Goal: Check status

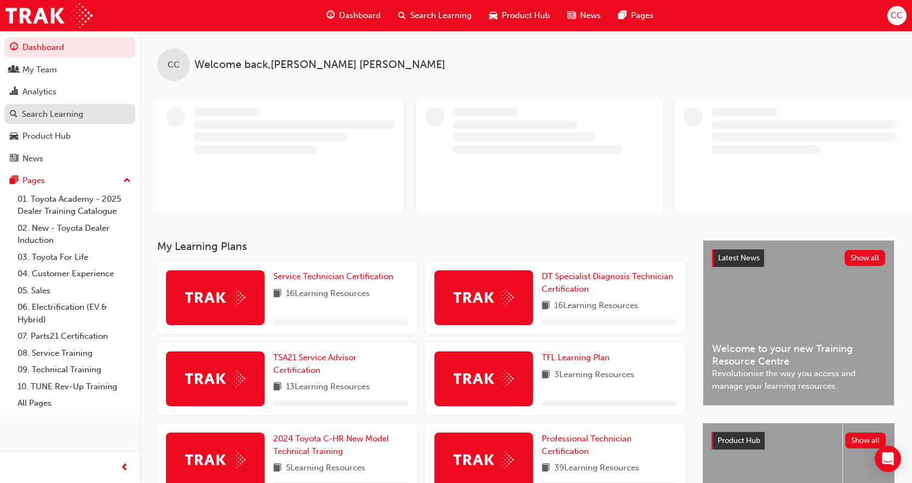
click at [38, 112] on div "Search Learning" at bounding box center [52, 114] width 61 height 13
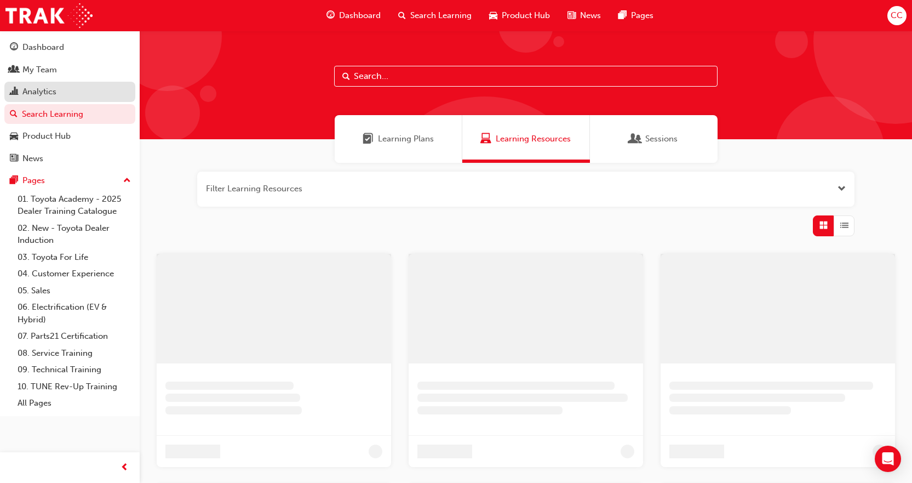
click at [56, 98] on div "Analytics" at bounding box center [39, 91] width 34 height 13
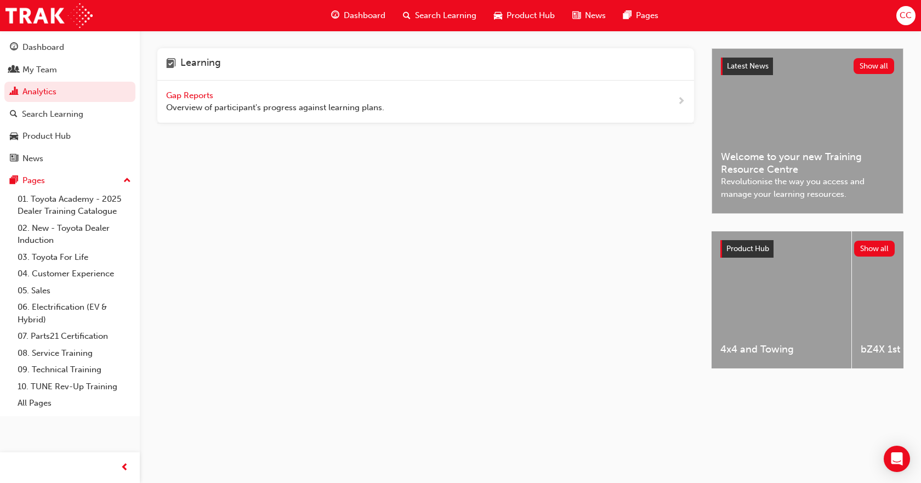
click at [209, 98] on span "Gap Reports" at bounding box center [190, 95] width 49 height 10
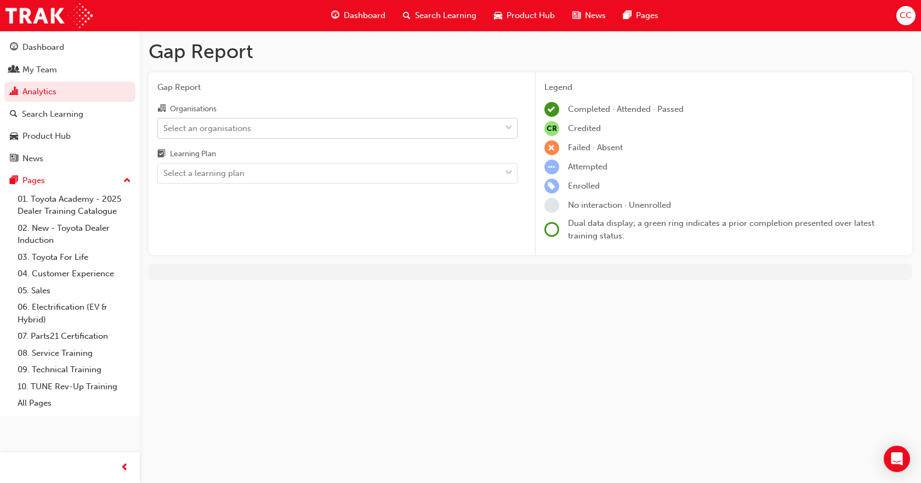
click at [510, 128] on span "down-icon" at bounding box center [509, 128] width 8 height 14
click at [164, 128] on input "Organisations Select an organisations" at bounding box center [163, 127] width 1 height 9
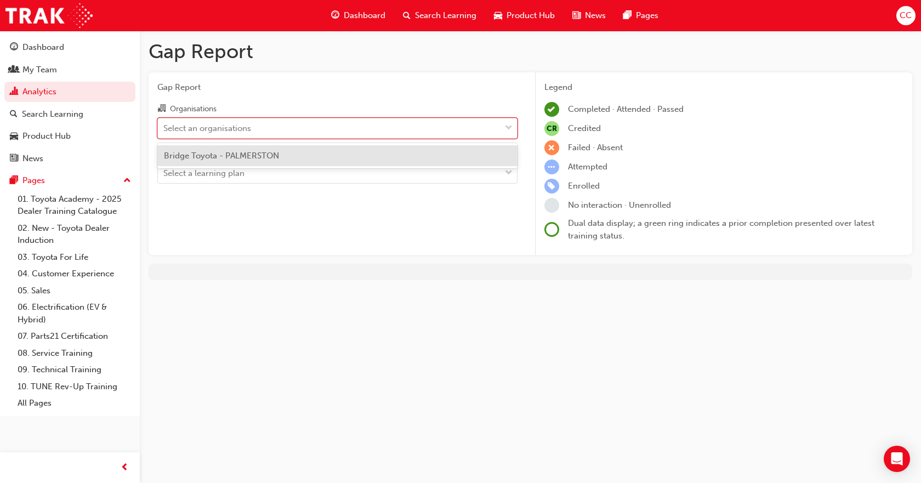
click at [335, 162] on div "Bridge Toyota - PALMERSTON" at bounding box center [337, 155] width 360 height 21
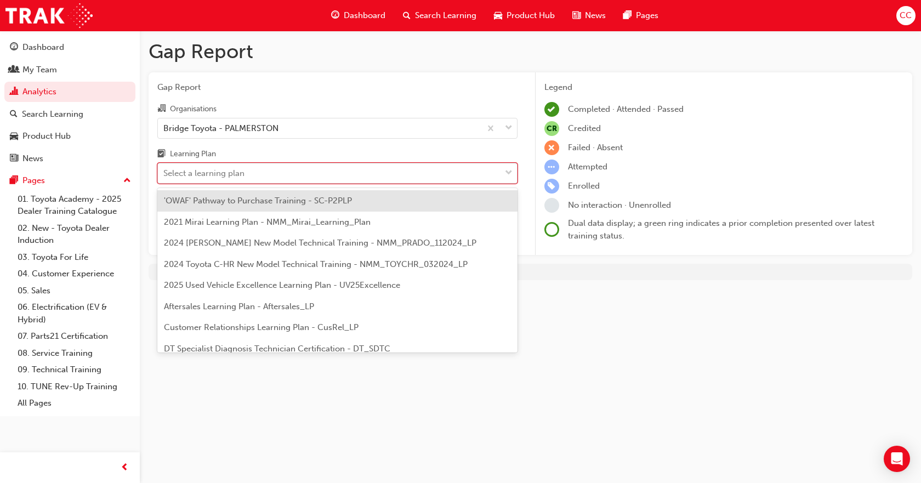
click at [507, 170] on span "down-icon" at bounding box center [509, 173] width 8 height 14
click at [164, 170] on input "Learning Plan option 'OWAF' Pathway to Purchase Training - SC-P2PLP focused, 1 …" at bounding box center [163, 172] width 1 height 9
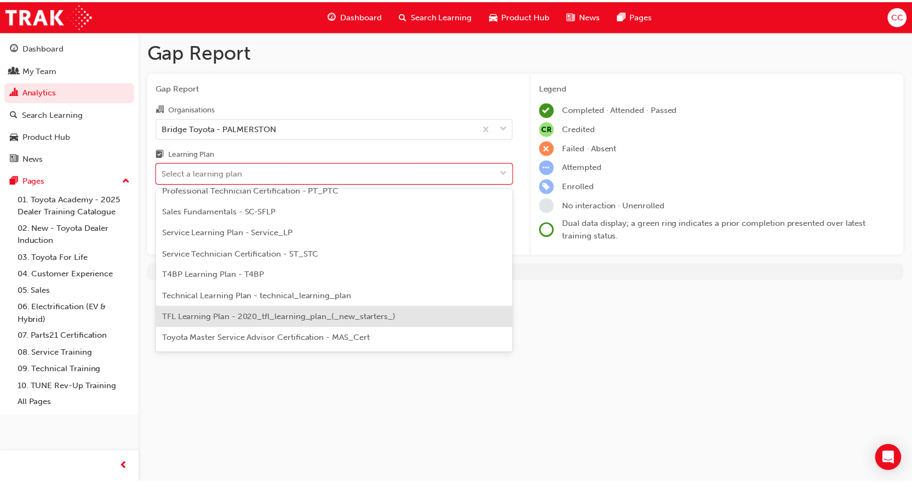
scroll to position [363, 0]
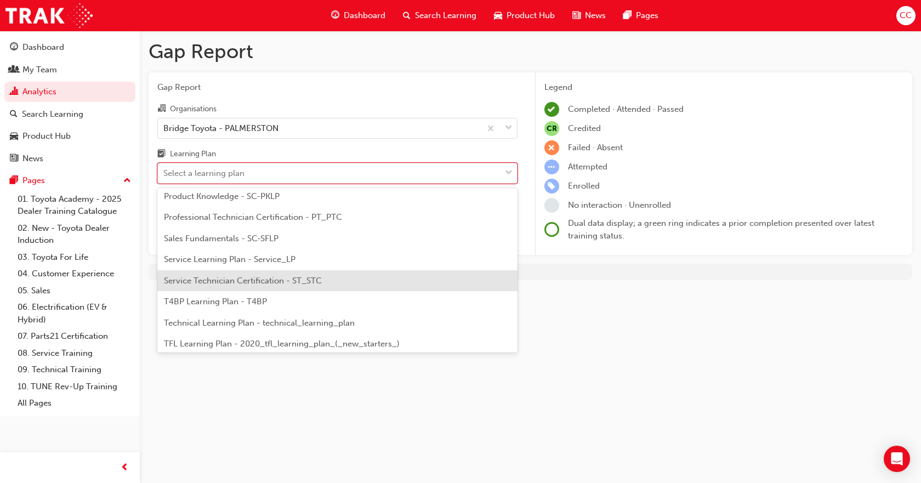
click at [278, 284] on span "Service Technician Certification - ST_STC" at bounding box center [243, 281] width 158 height 10
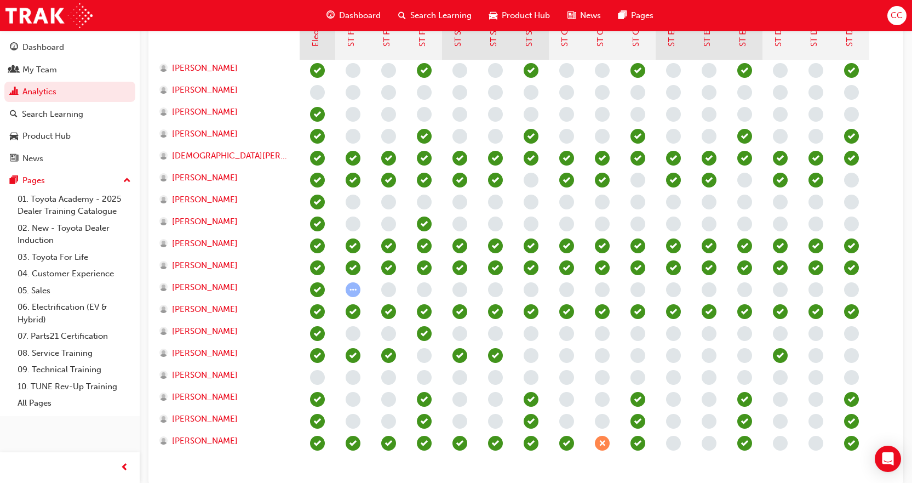
scroll to position [392, 0]
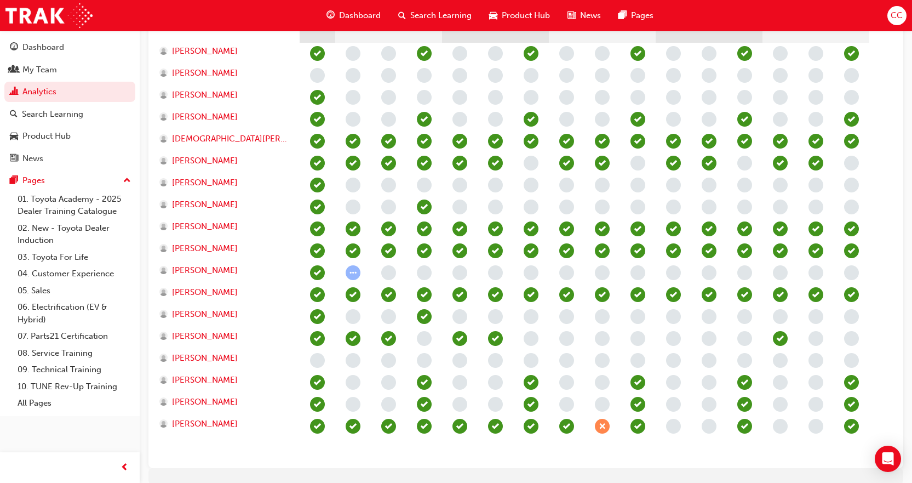
click at [427, 363] on span "learningRecordVerb_NONE-icon" at bounding box center [424, 360] width 15 height 15
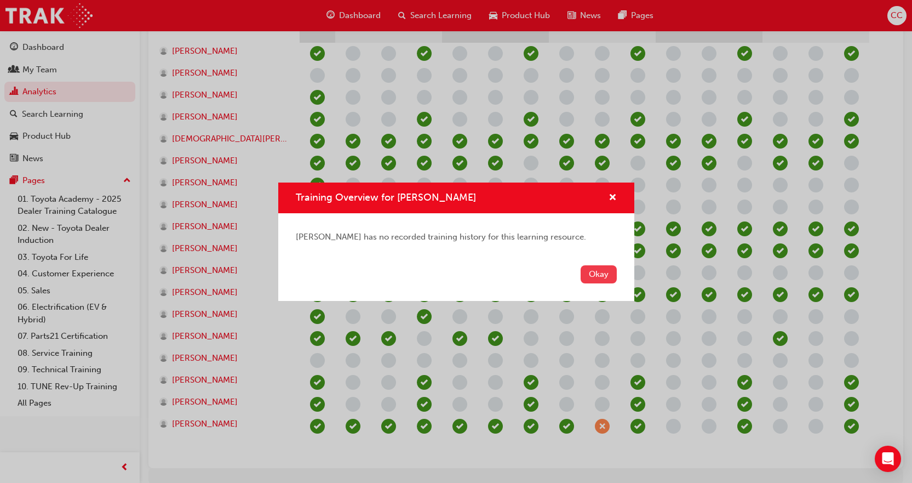
click at [594, 278] on button "Okay" at bounding box center [599, 274] width 36 height 18
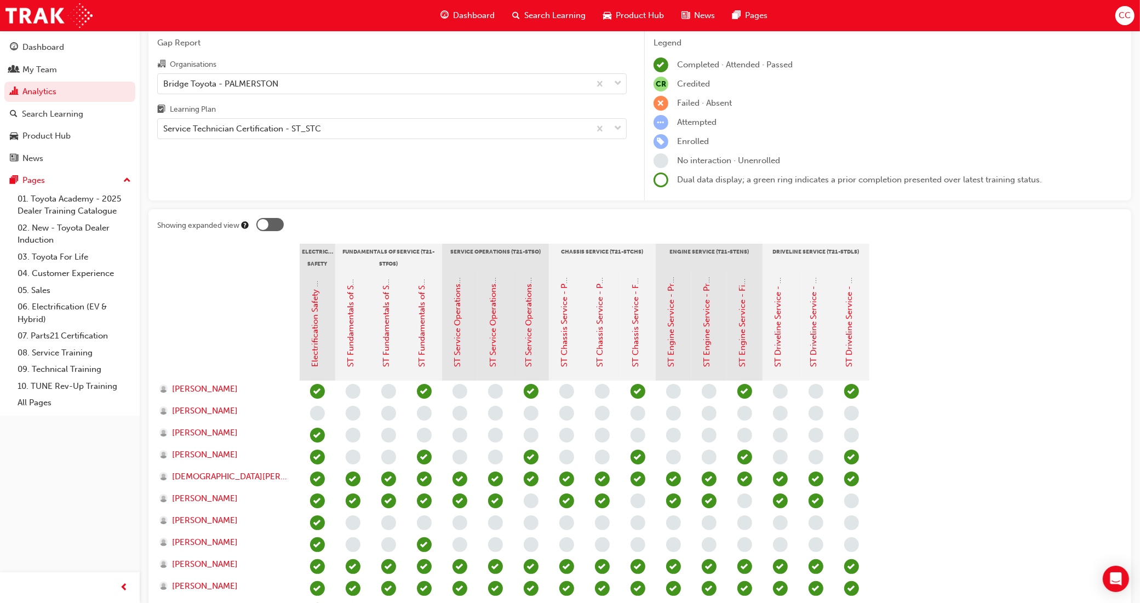
scroll to position [68, 0]
